Goal: Information Seeking & Learning: Learn about a topic

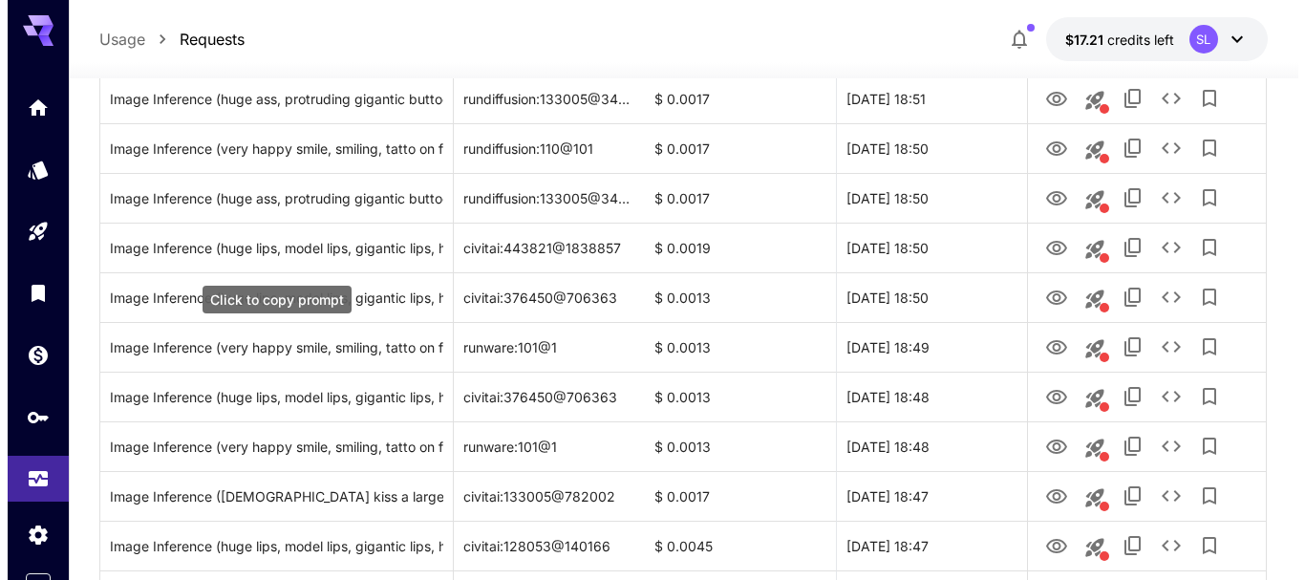
scroll to position [1625, 0]
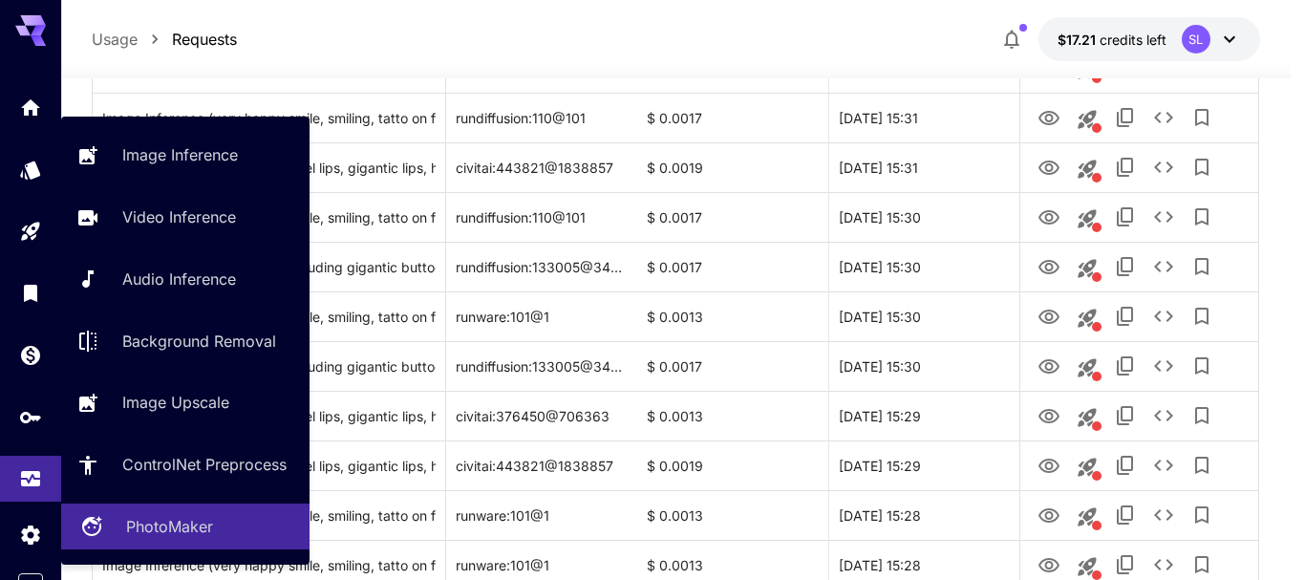
click at [221, 528] on div "PhotoMaker" at bounding box center [210, 526] width 168 height 23
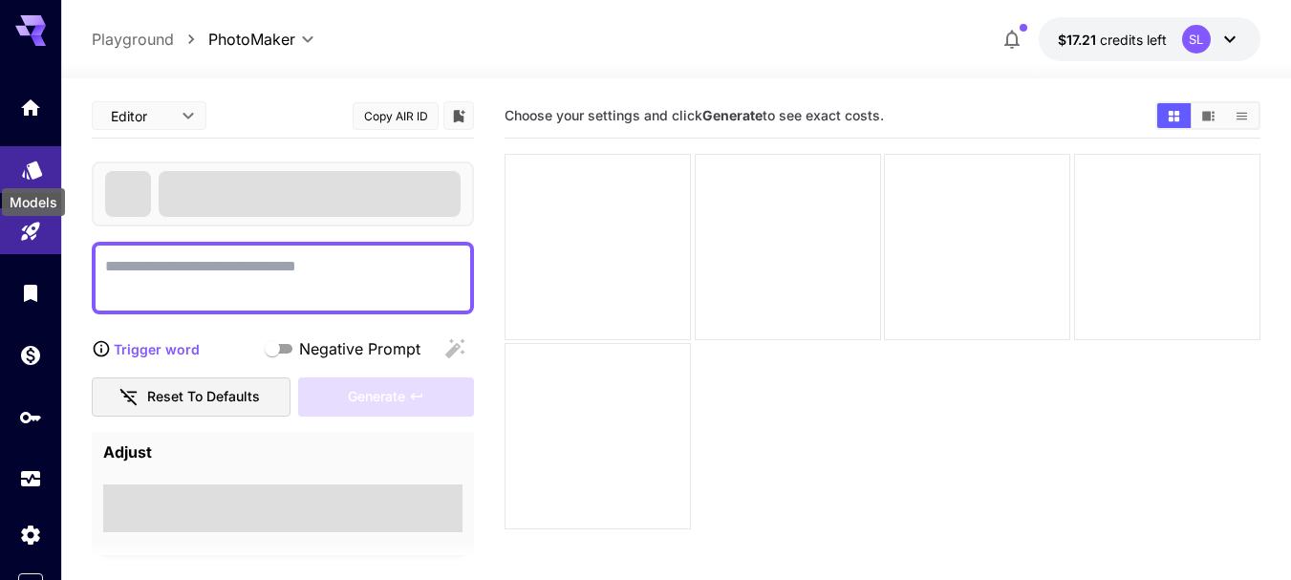
click at [22, 159] on icon "Models" at bounding box center [32, 163] width 23 height 23
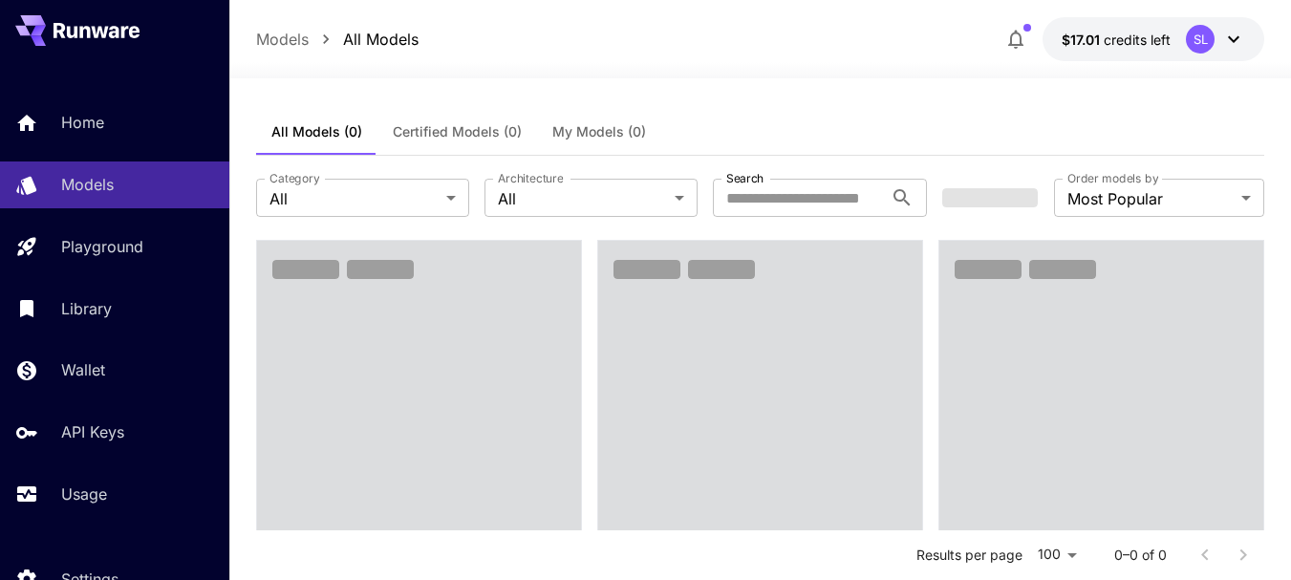
click at [636, 177] on div "**********" at bounding box center [760, 198] width 1008 height 84
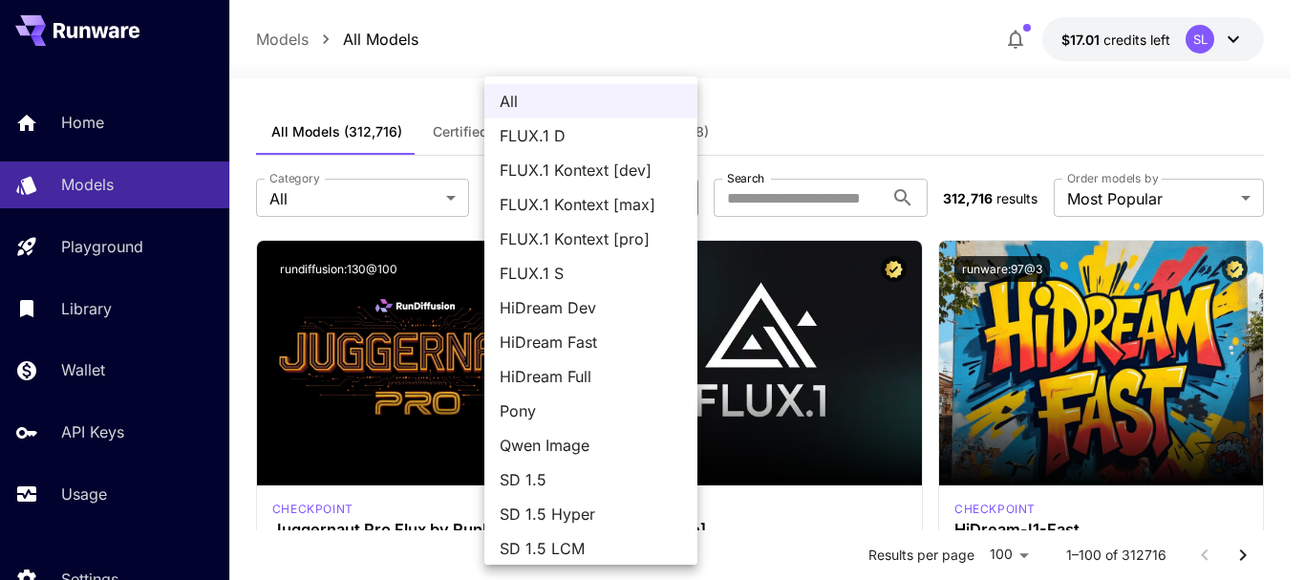
click at [758, 123] on div at bounding box center [652, 290] width 1305 height 580
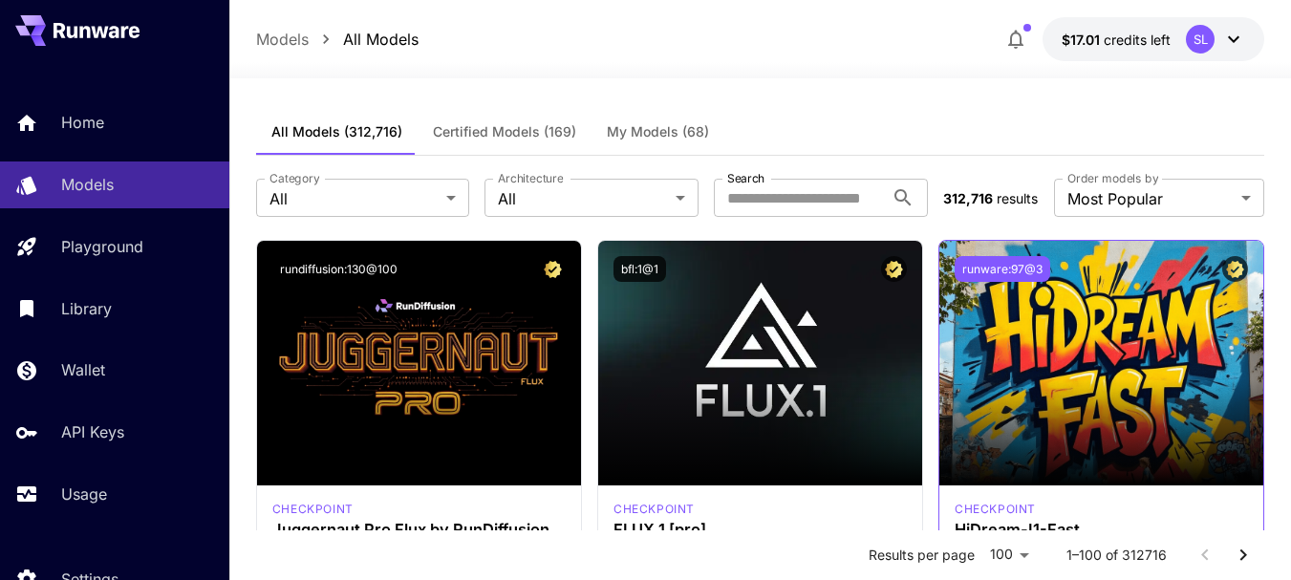
click at [1040, 264] on button "runware:97@3" at bounding box center [1003, 269] width 96 height 26
